Goal: Information Seeking & Learning: Learn about a topic

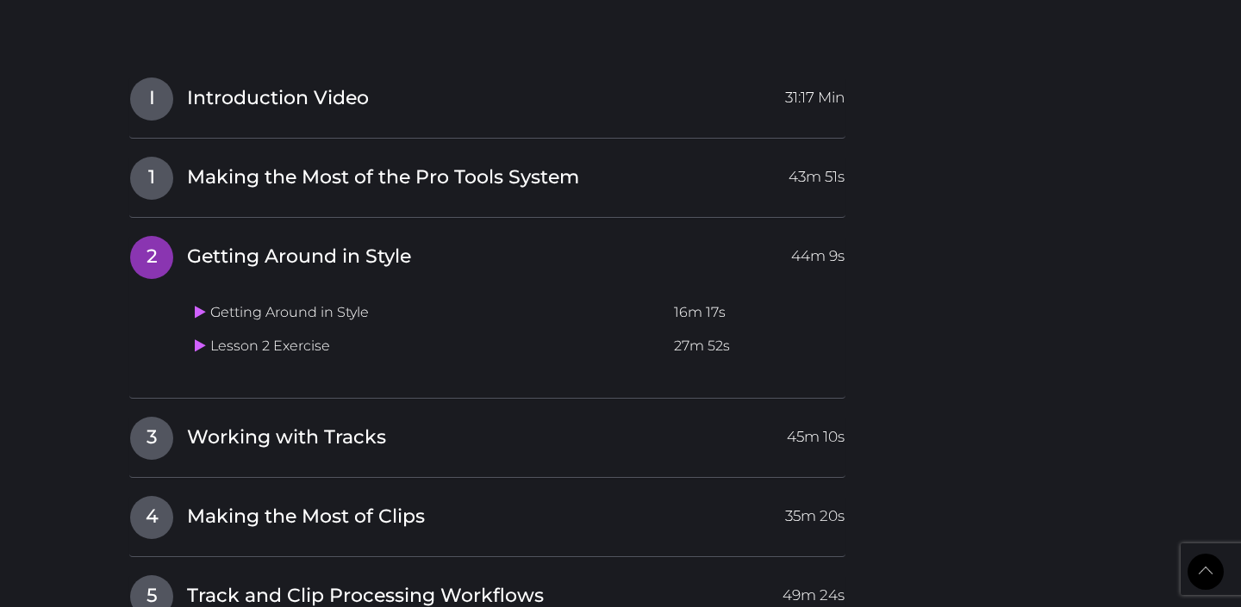
scroll to position [1839, 0]
click at [279, 296] on td "Getting Around in Style" at bounding box center [427, 313] width 479 height 34
click at [246, 296] on td "Getting Around in Style" at bounding box center [427, 313] width 479 height 34
click at [199, 305] on icon at bounding box center [200, 312] width 11 height 14
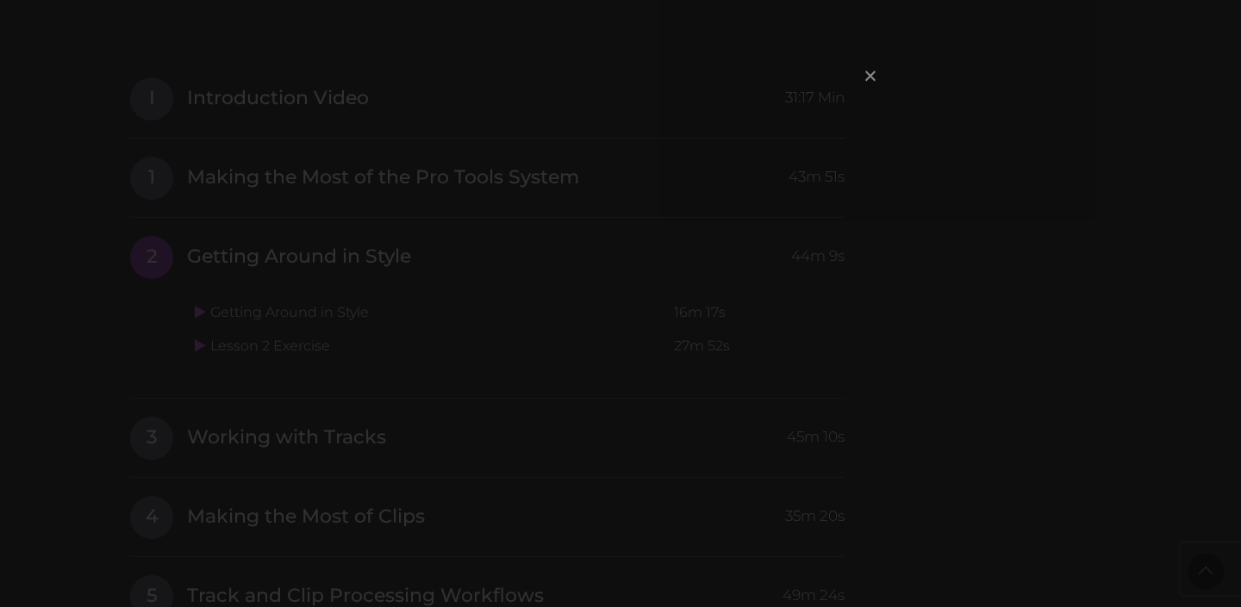
click at [869, 72] on span "×" at bounding box center [870, 75] width 17 height 37
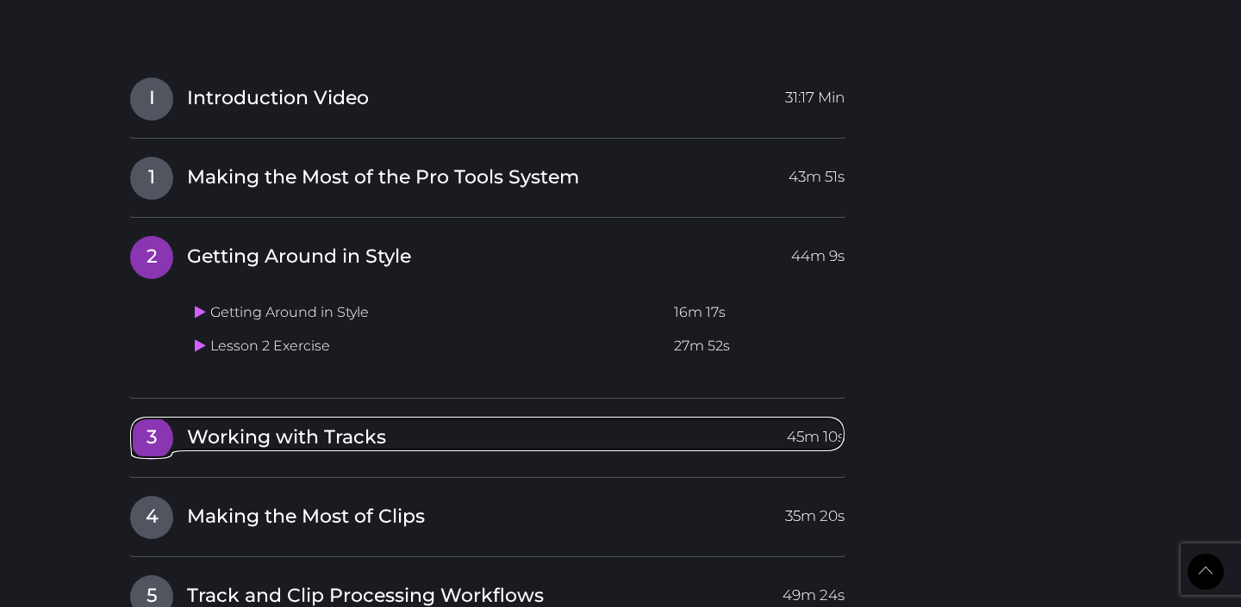
click at [155, 417] on span "3" at bounding box center [151, 438] width 43 height 43
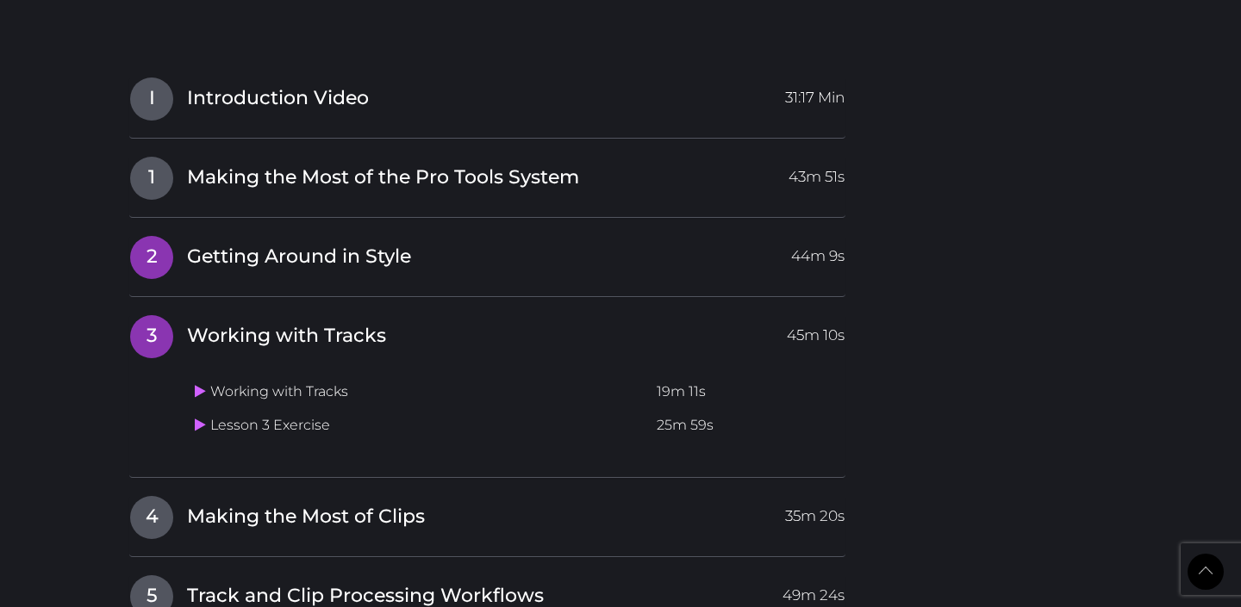
click at [146, 236] on span "2" at bounding box center [151, 257] width 43 height 43
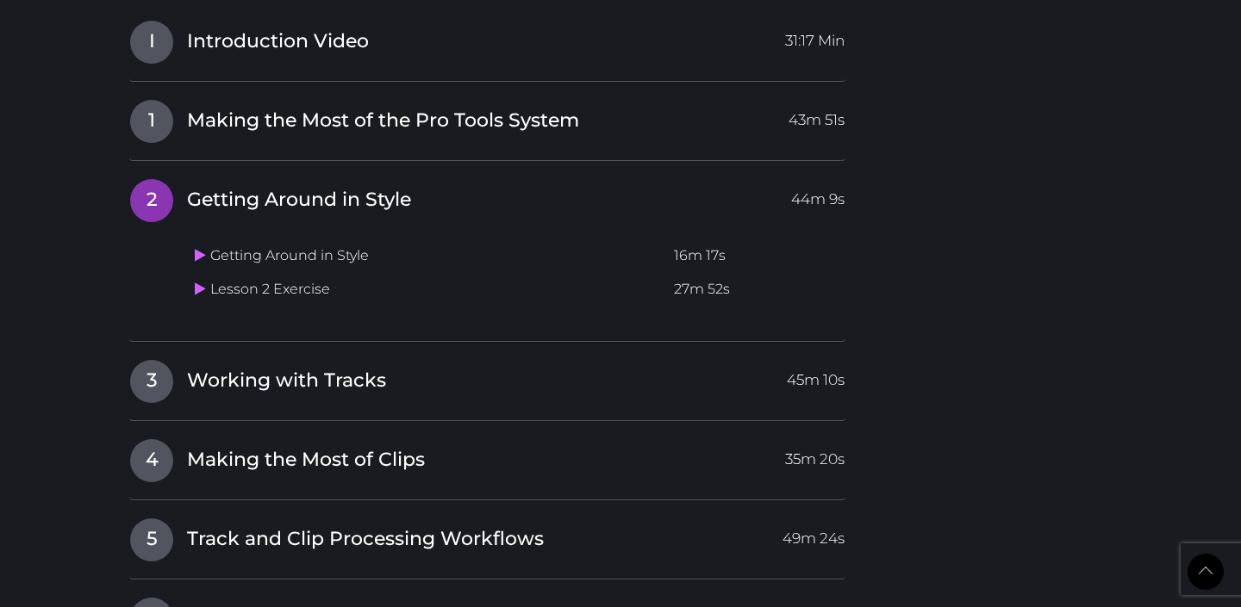
scroll to position [1930, 0]
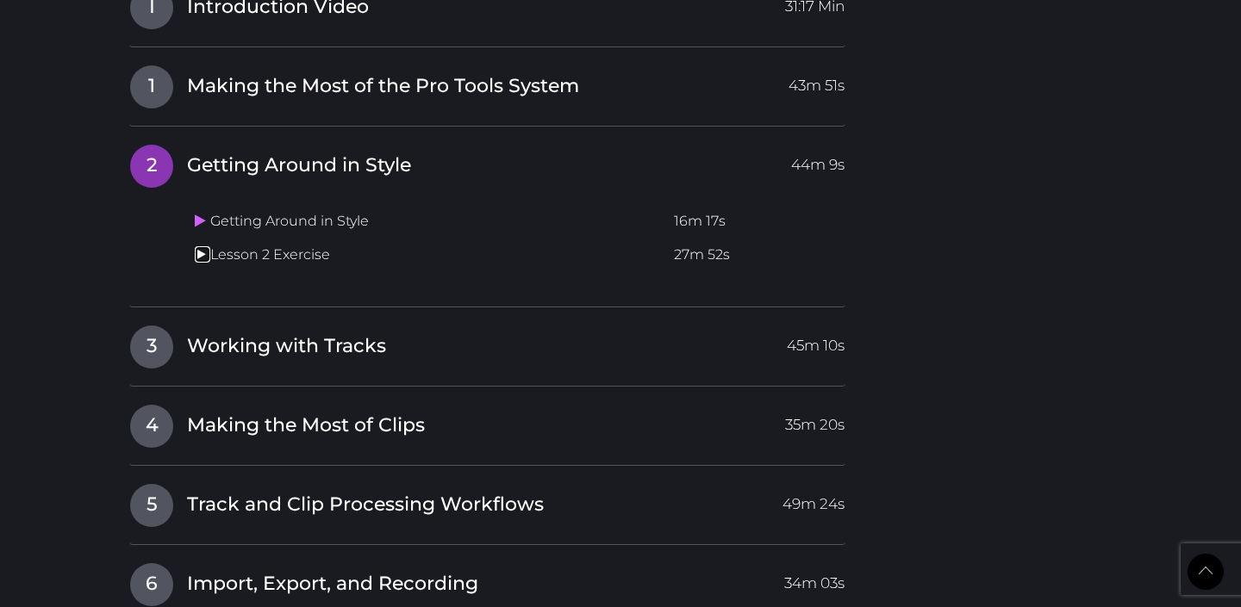
click at [198, 247] on icon at bounding box center [200, 254] width 11 height 14
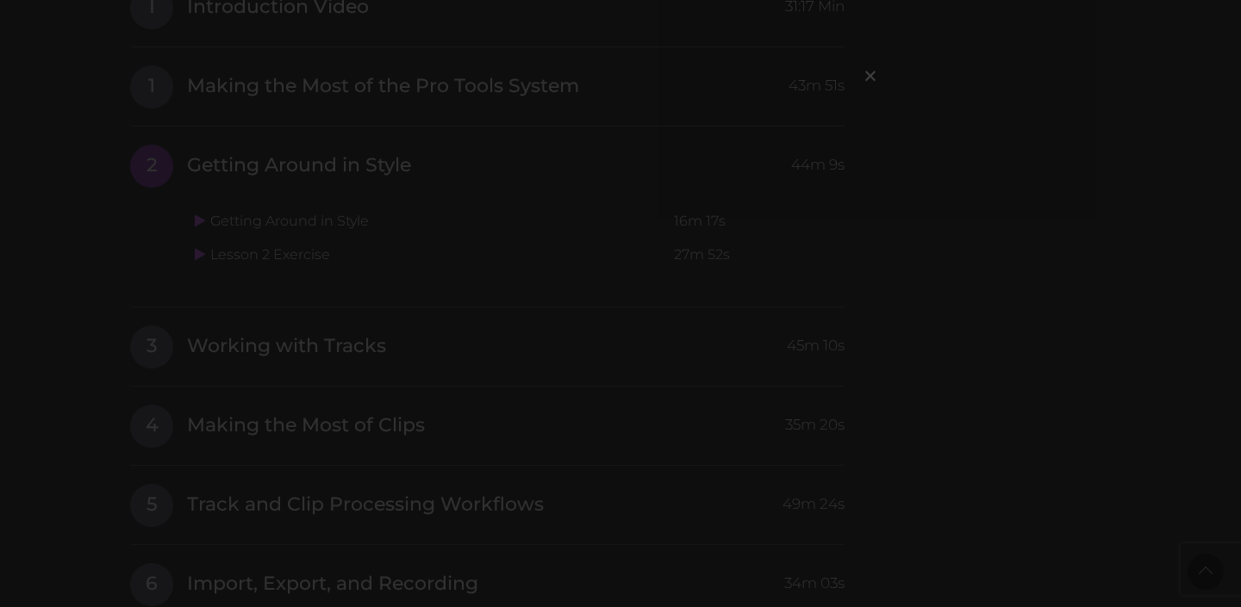
click at [1028, 263] on div "×" at bounding box center [620, 303] width 1241 height 607
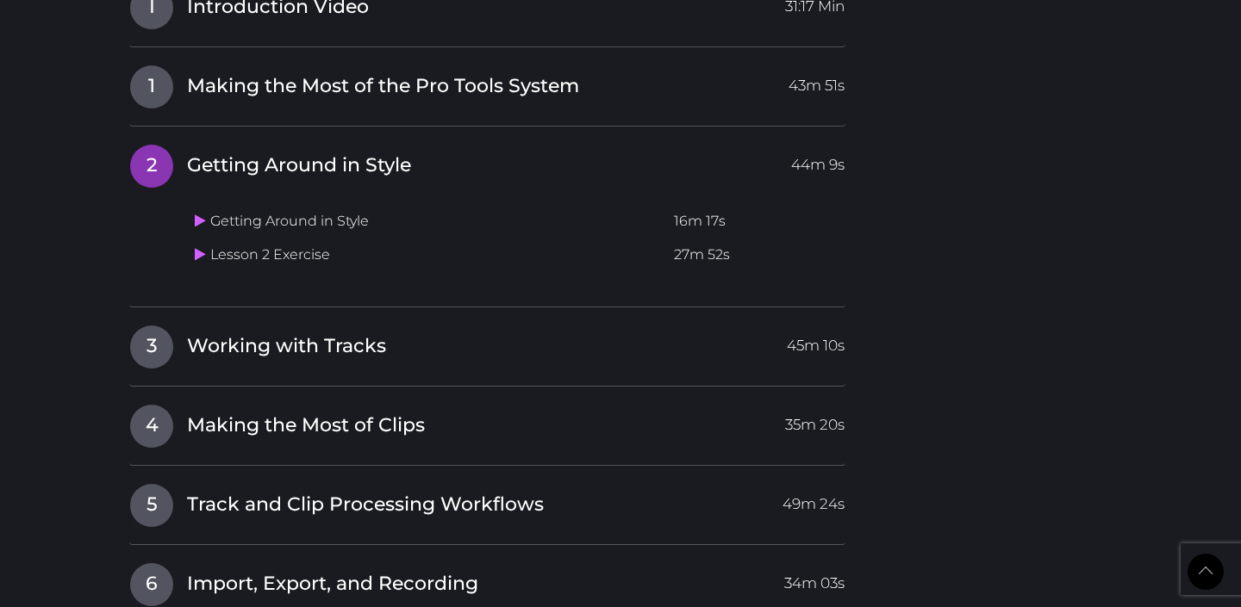
click at [190, 239] on td "Lesson 2 Exercise" at bounding box center [427, 256] width 479 height 34
click at [198, 247] on icon at bounding box center [200, 254] width 11 height 14
